Goal: Obtain resource: Download file/media

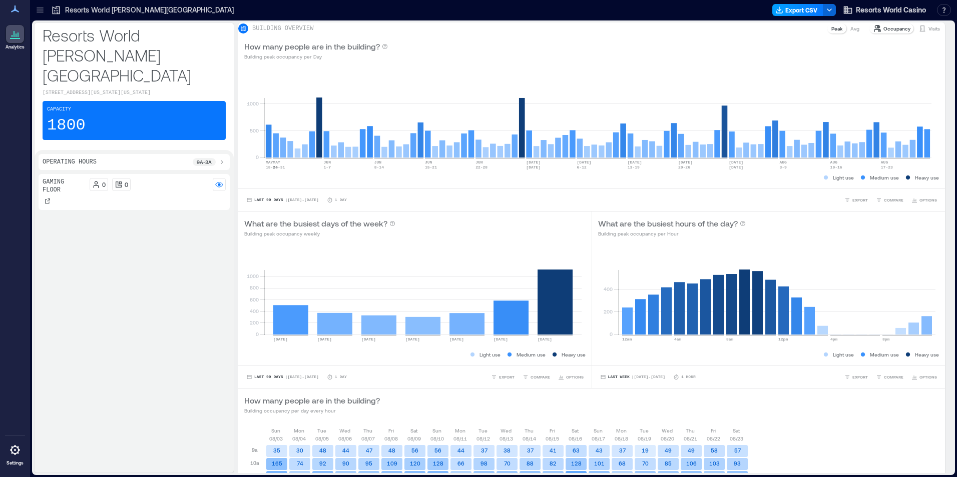
click at [795, 9] on button "Export CSV" at bounding box center [797, 10] width 51 height 12
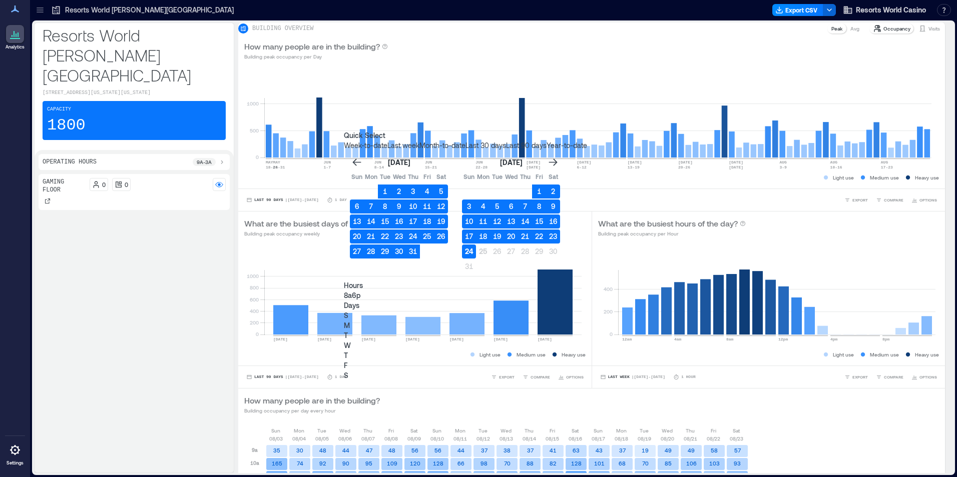
click at [476, 245] on button "24" at bounding box center [469, 252] width 14 height 14
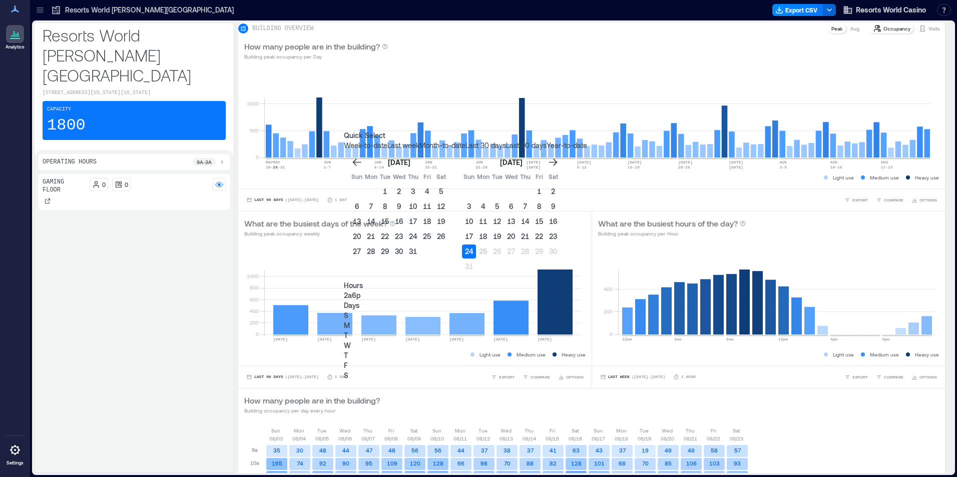
type input "*"
drag, startPoint x: 466, startPoint y: 290, endPoint x: 410, endPoint y: 291, distance: 56.1
click at [410, 291] on div "Quick Select Week-to-date Last week Month-to-date Last 30 days Last 90 days Yea…" at bounding box center [465, 256] width 243 height 250
type input "*"
drag, startPoint x: 475, startPoint y: 295, endPoint x: 441, endPoint y: 295, distance: 34.0
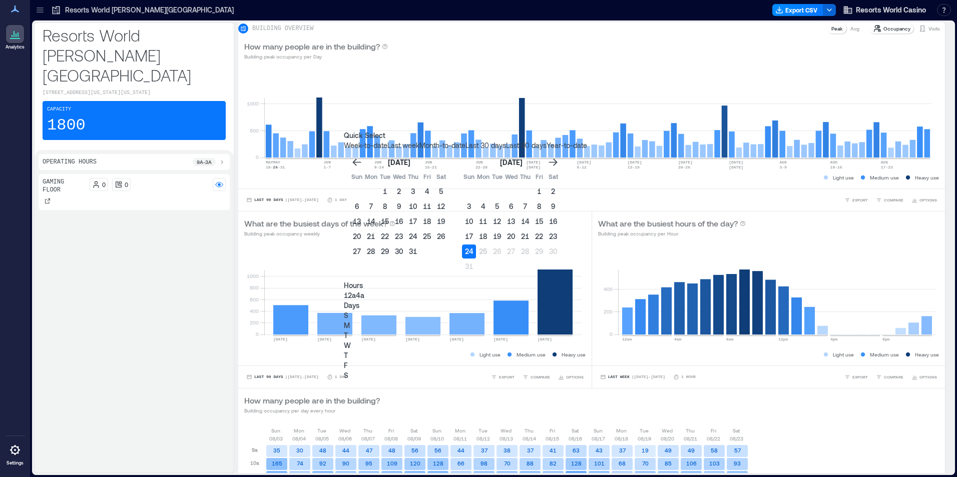
click at [364, 295] on span "4a" at bounding box center [360, 295] width 9 height 9
click at [559, 311] on p "S" at bounding box center [465, 316] width 243 height 10
click at [587, 371] on p "S" at bounding box center [465, 376] width 243 height 10
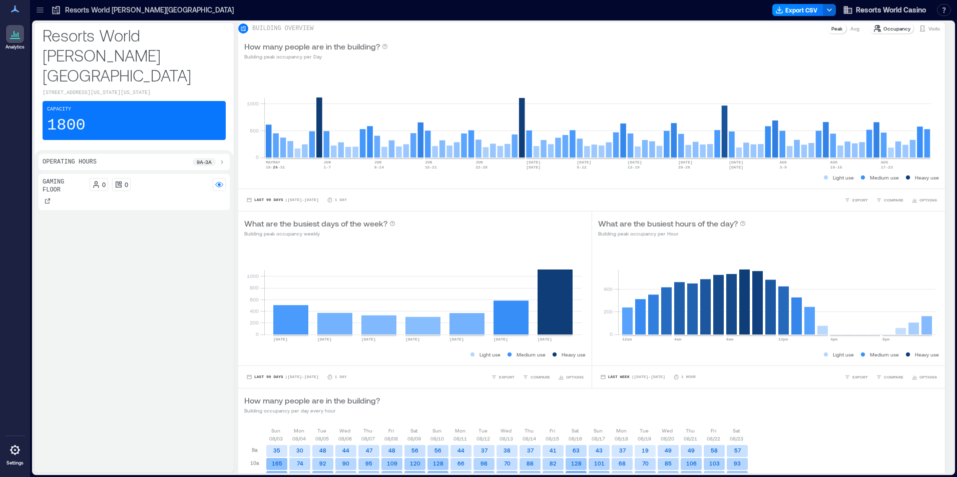
drag, startPoint x: 659, startPoint y: 35, endPoint x: 708, endPoint y: 37, distance: 49.1
click at [659, 35] on div "BUILDING OVERVIEW Peak Avg Occupancy Visits" at bounding box center [591, 29] width 707 height 12
click at [781, 14] on icon "button" at bounding box center [779, 10] width 8 height 8
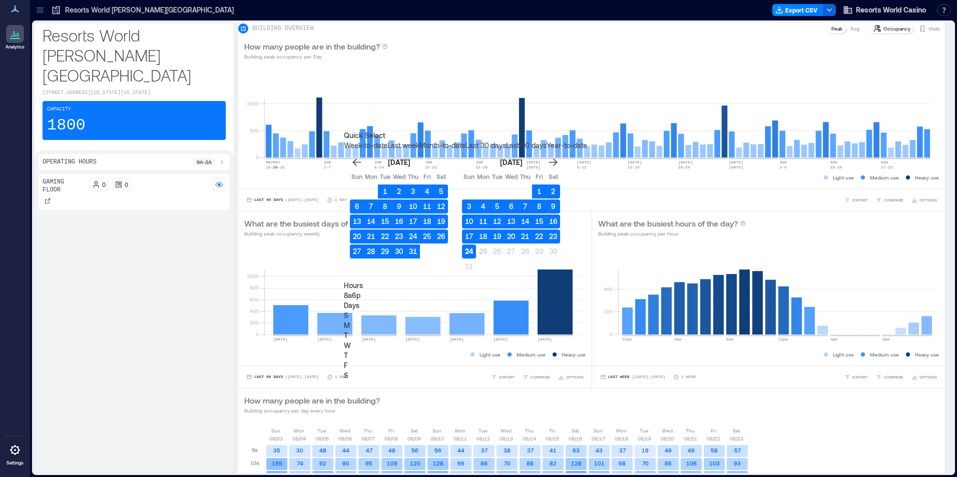
click at [476, 245] on button "24" at bounding box center [469, 252] width 14 height 14
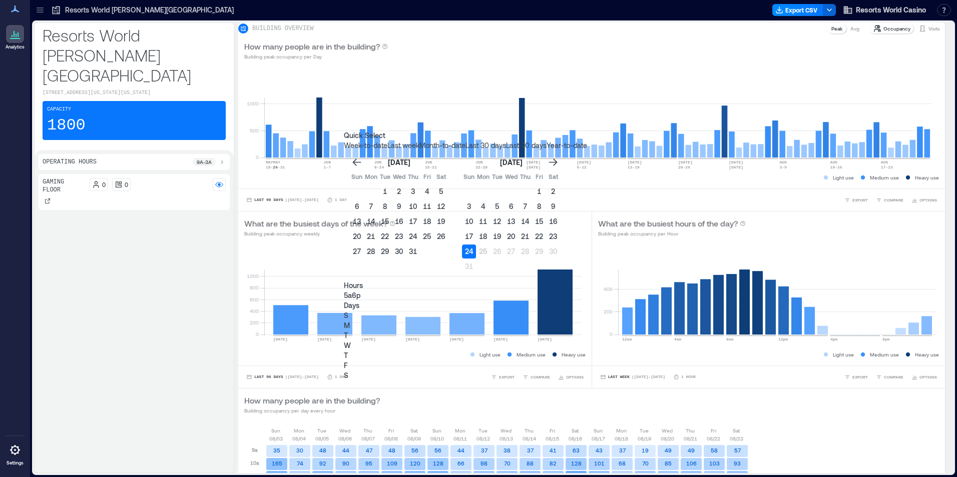
type input "*"
drag, startPoint x: 460, startPoint y: 291, endPoint x: 441, endPoint y: 291, distance: 19.0
click at [361, 291] on span "4a 6p" at bounding box center [352, 295] width 17 height 9
type input "**"
drag, startPoint x: 517, startPoint y: 291, endPoint x: 568, endPoint y: 293, distance: 50.6
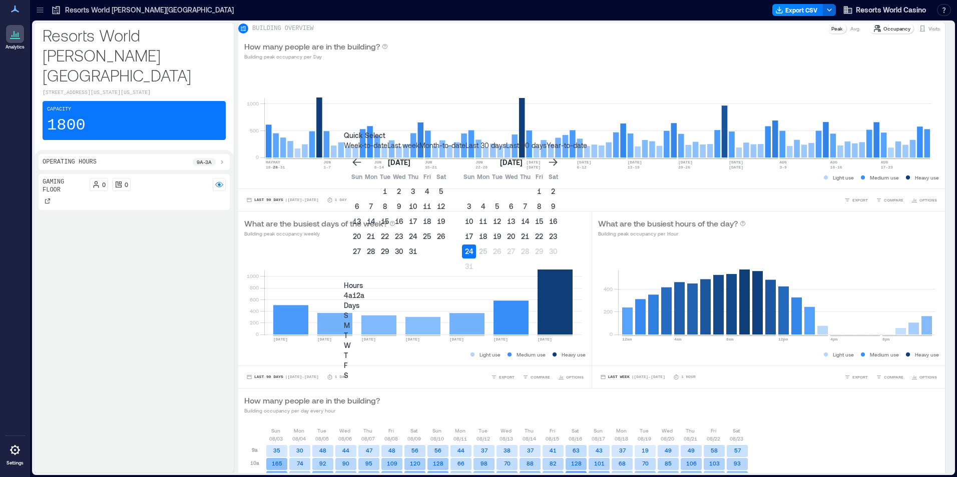
click at [572, 293] on div "Hours 4a 12a Days S M T W T F S" at bounding box center [465, 331] width 243 height 100
click at [561, 311] on div "S" at bounding box center [465, 316] width 243 height 10
click at [587, 371] on div "S" at bounding box center [465, 376] width 243 height 10
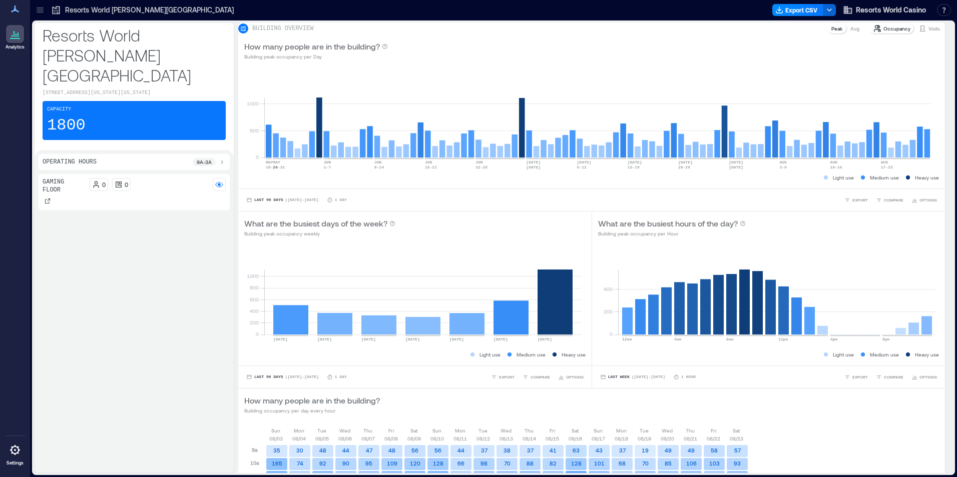
drag, startPoint x: 657, startPoint y: 296, endPoint x: 617, endPoint y: 374, distance: 87.5
